Goal: Navigation & Orientation: Find specific page/section

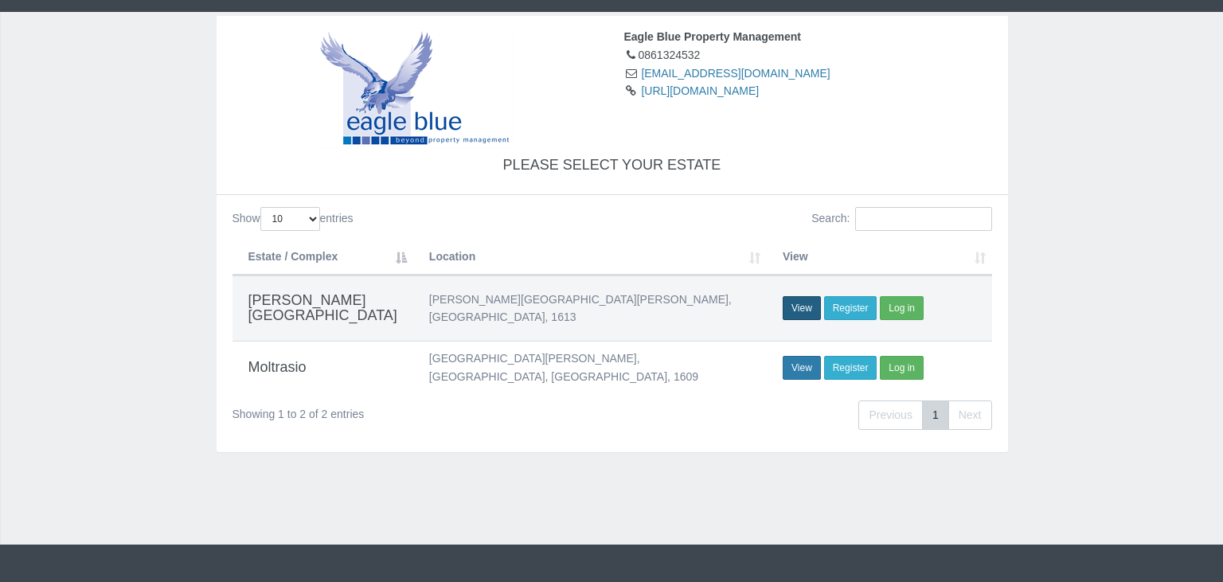
click at [806, 296] on link "View" at bounding box center [801, 308] width 38 height 24
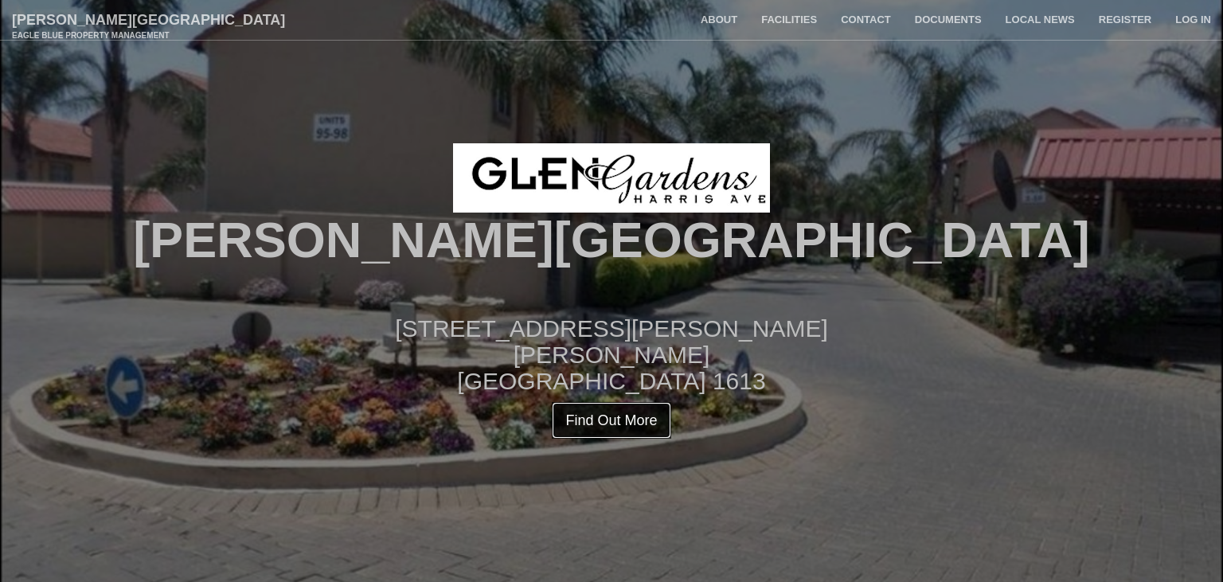
click at [616, 414] on link "Find Out More" at bounding box center [611, 420] width 119 height 37
click at [812, 29] on link "Facilities" at bounding box center [789, 20] width 80 height 40
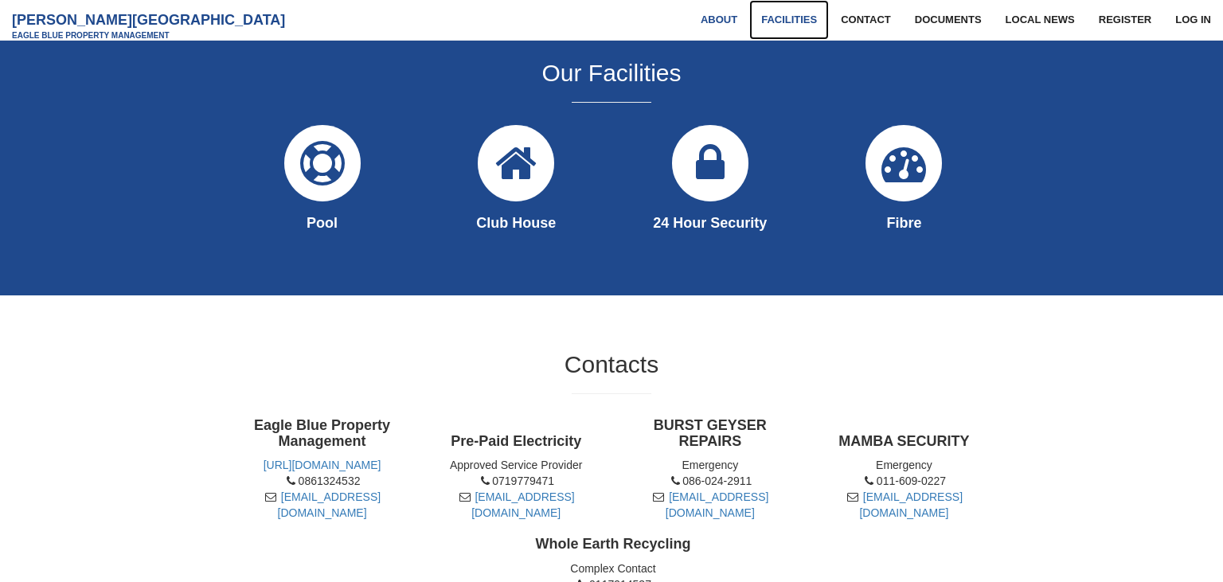
scroll to position [872, 0]
